Goal: Task Accomplishment & Management: Manage account settings

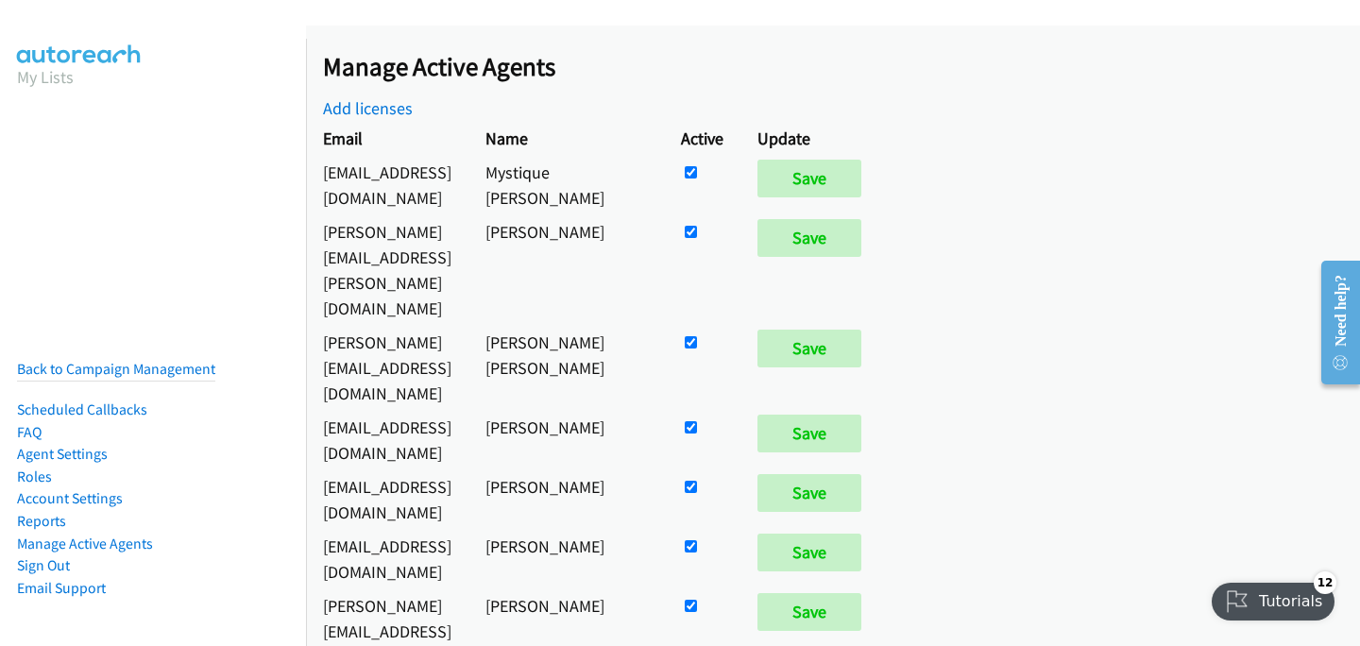
scroll to position [3709, 0]
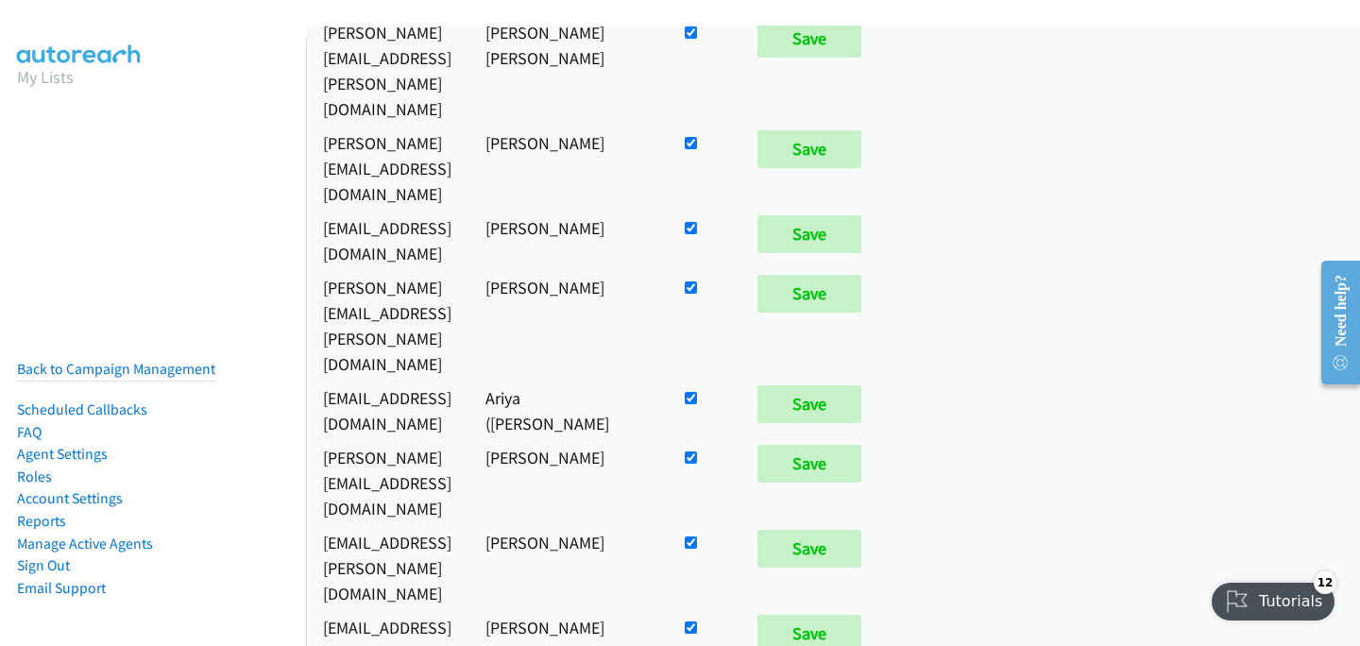
checkbox input "true"
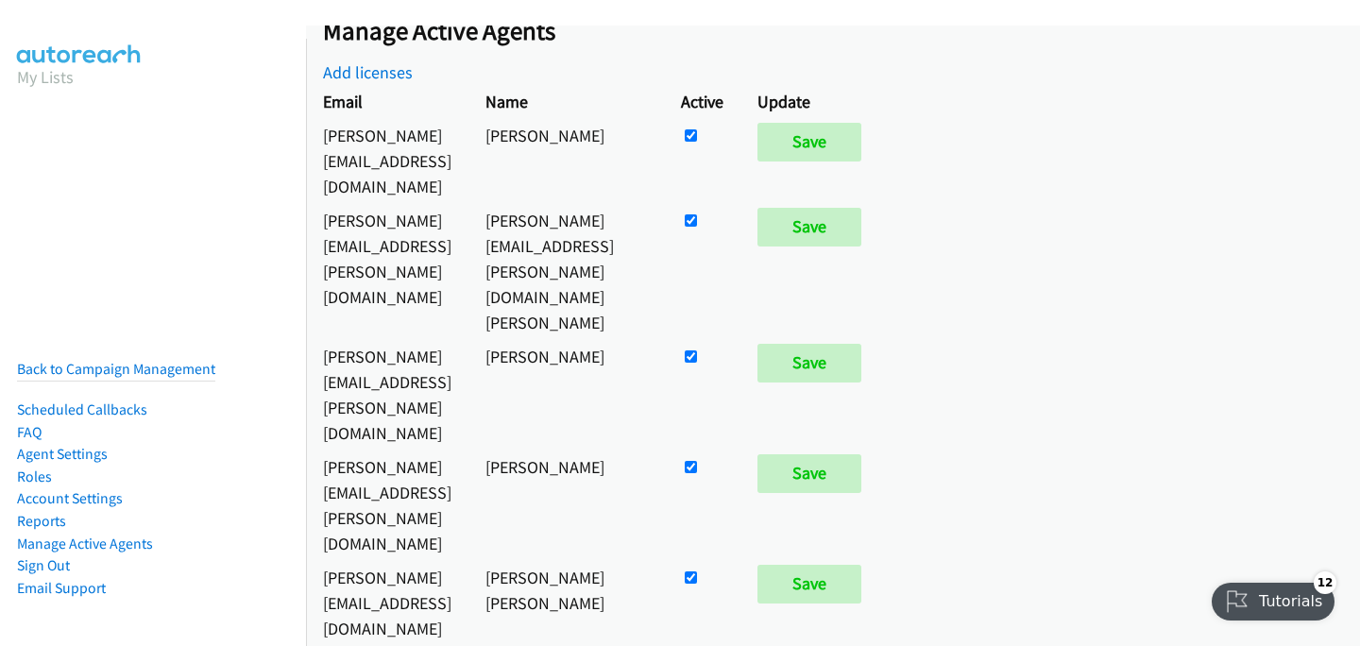
scroll to position [216, 0]
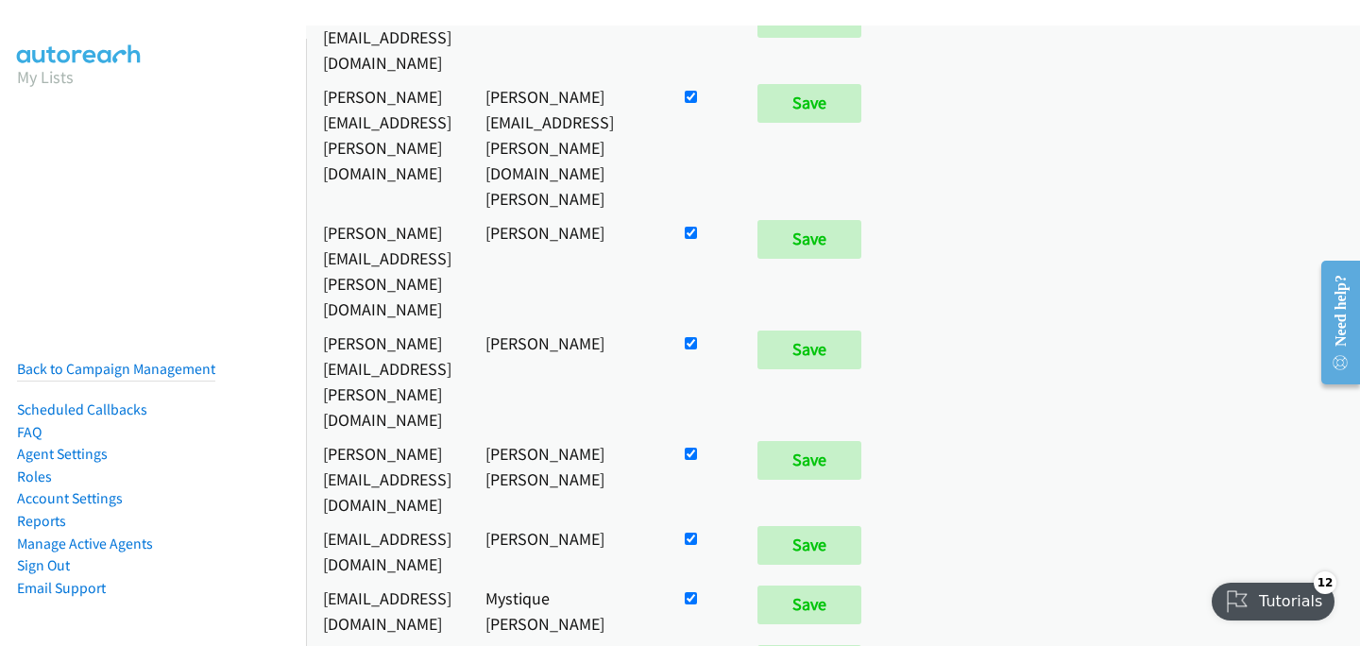
checkbox input "false"
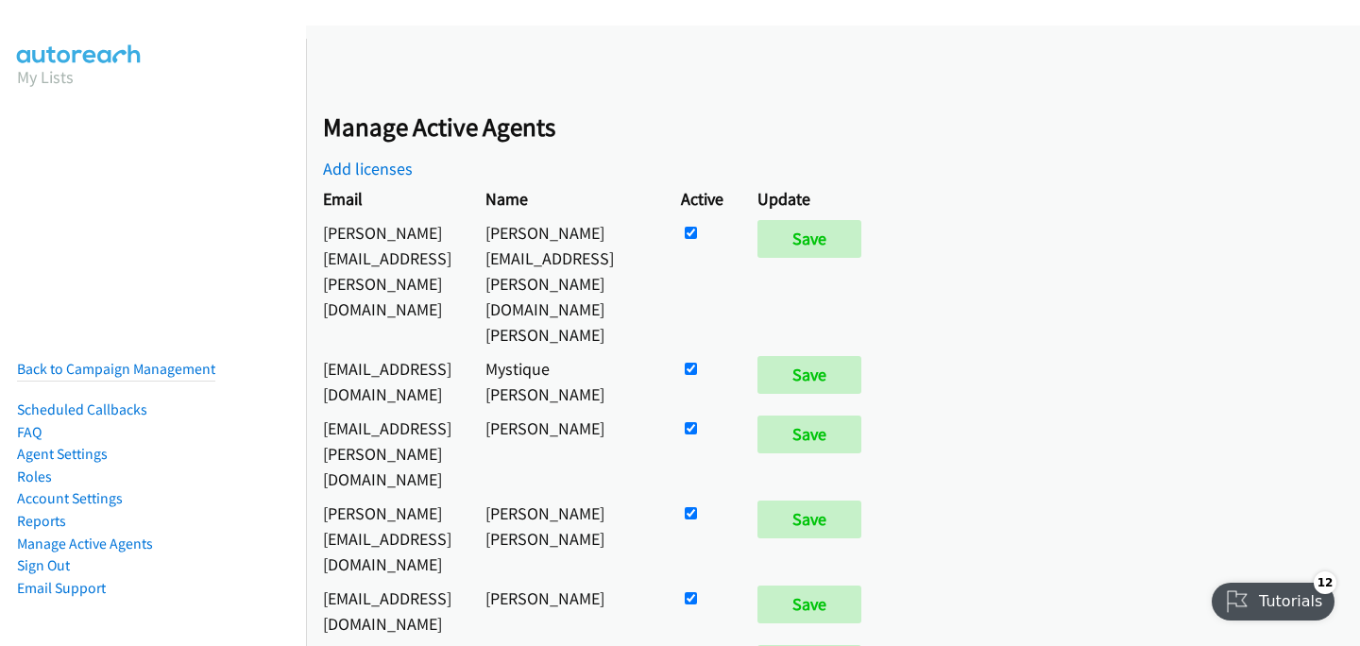
scroll to position [3802, 0]
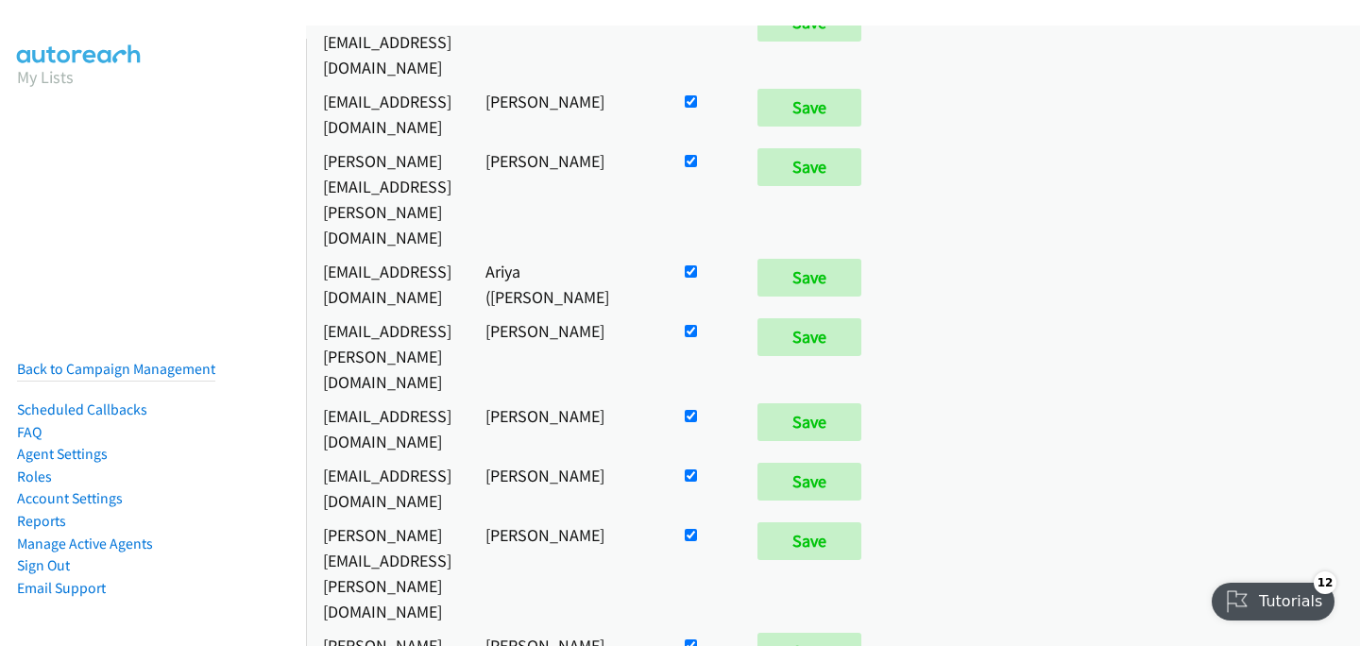
checkbox input "true"
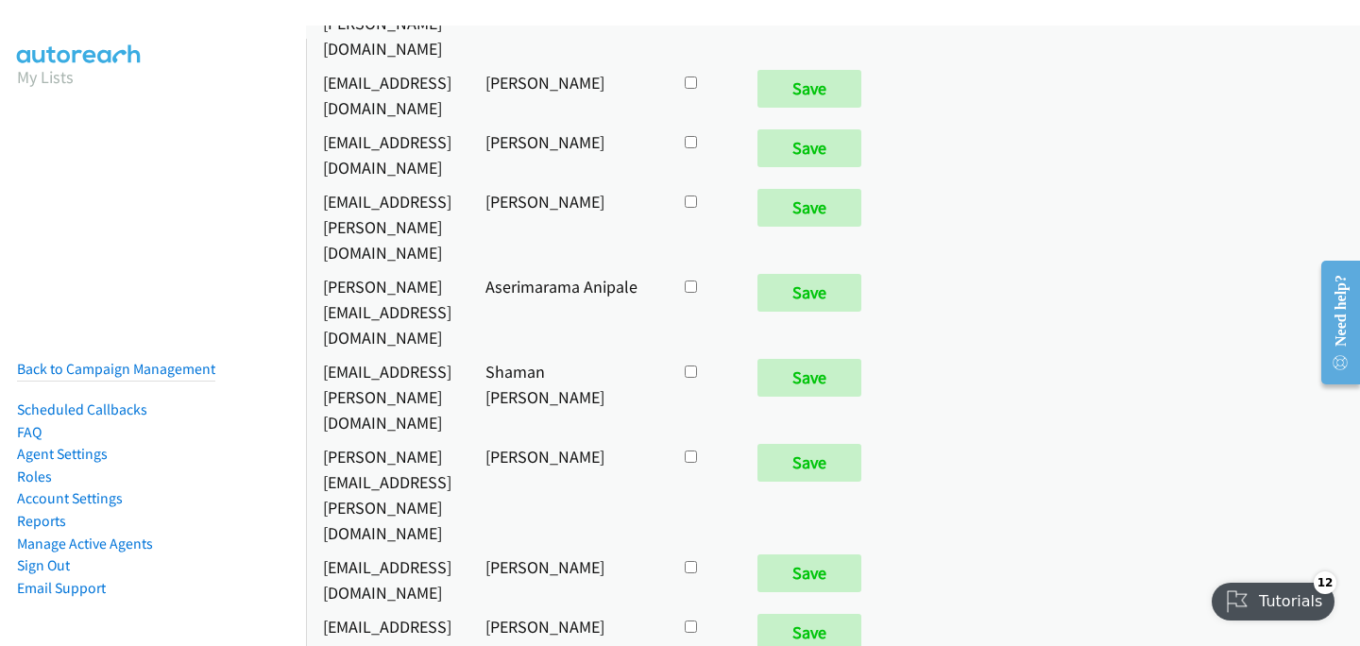
scroll to position [1059, 0]
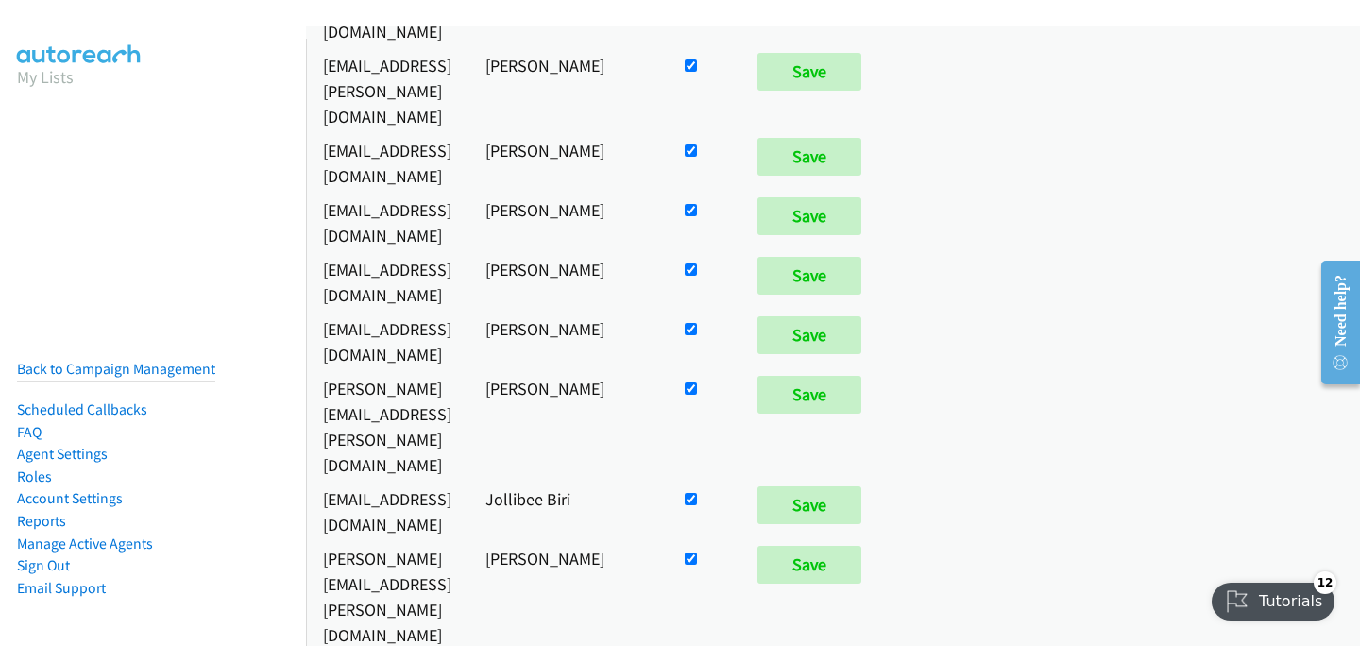
checkbox input "false"
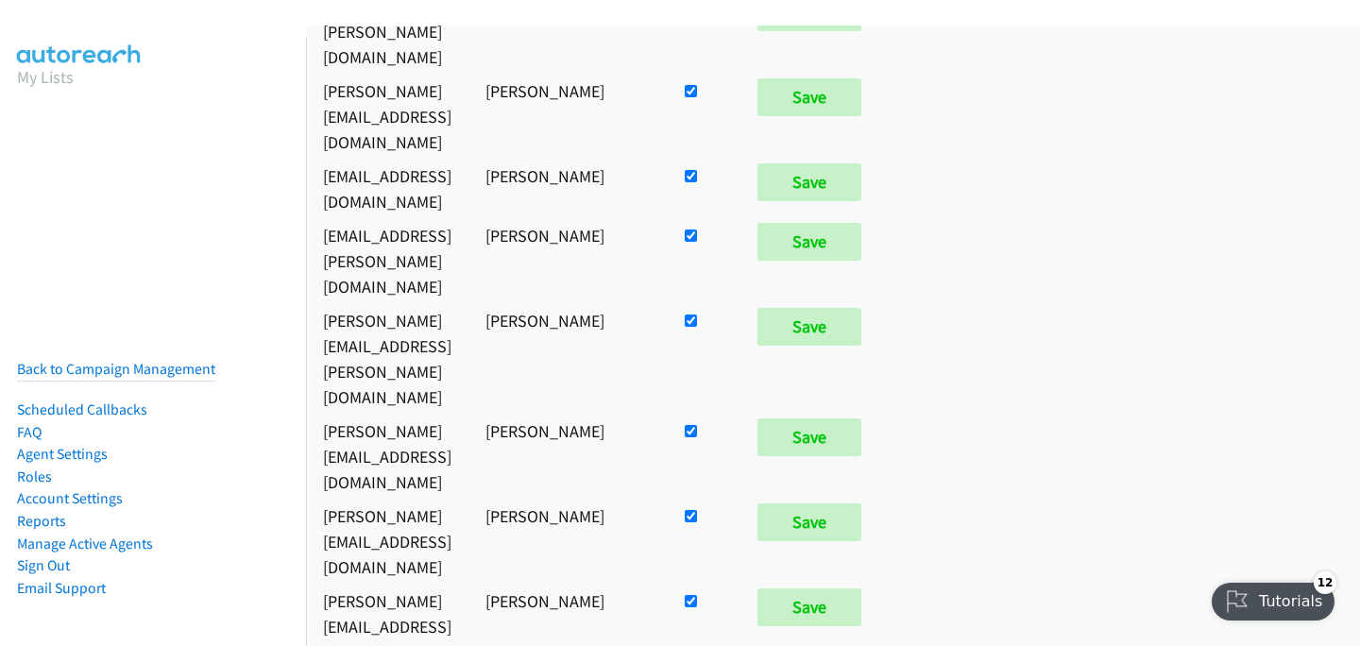
scroll to position [13907, 0]
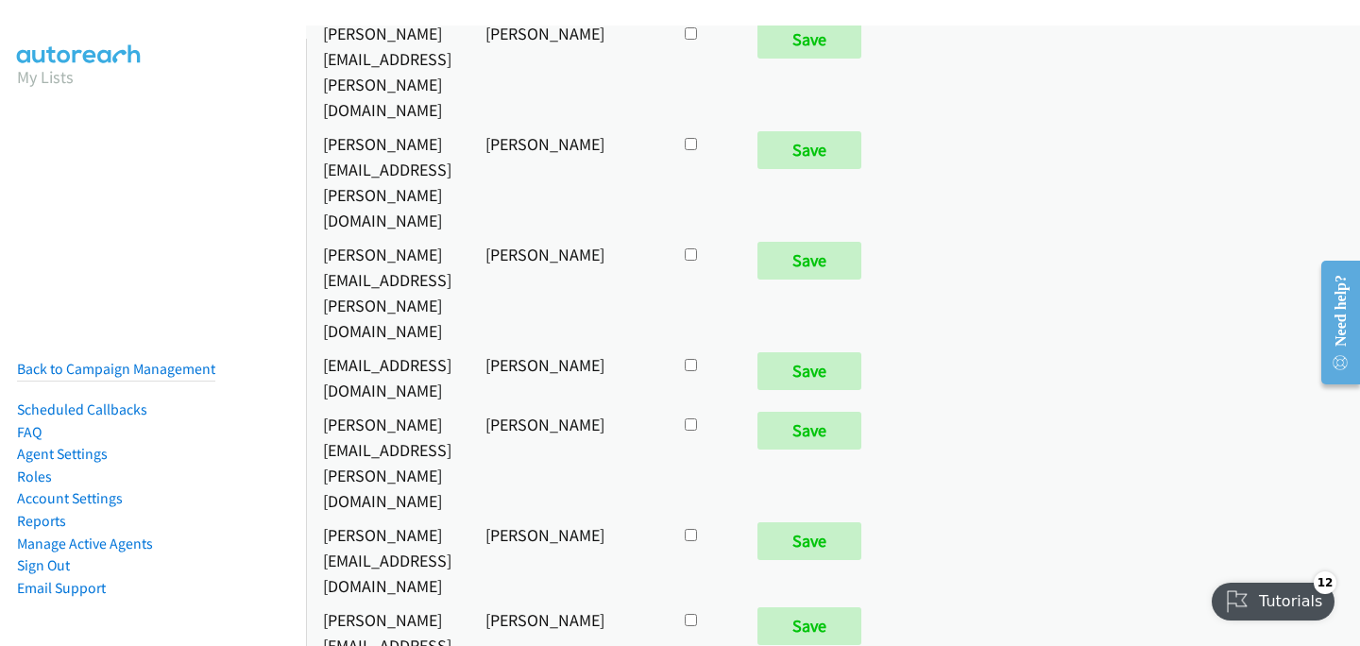
checkbox input "true"
